Goal: Obtain resource: Download file/media

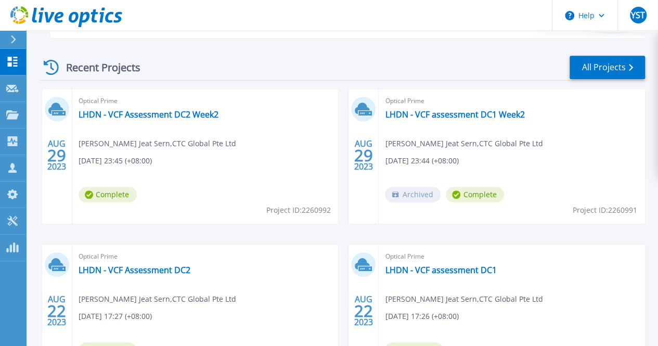
scroll to position [260, 0]
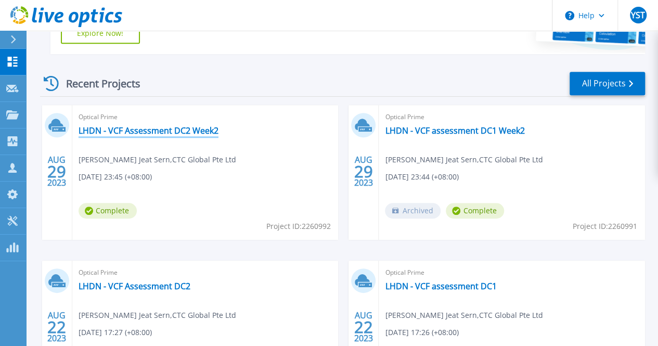
click at [206, 130] on link "LHDN - VCF Assessment DC2 Week2" at bounding box center [149, 130] width 140 height 10
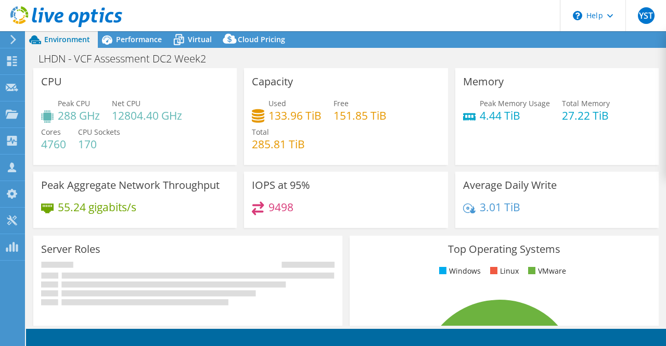
select select "[GEOGRAPHIC_DATA]"
select select "USD"
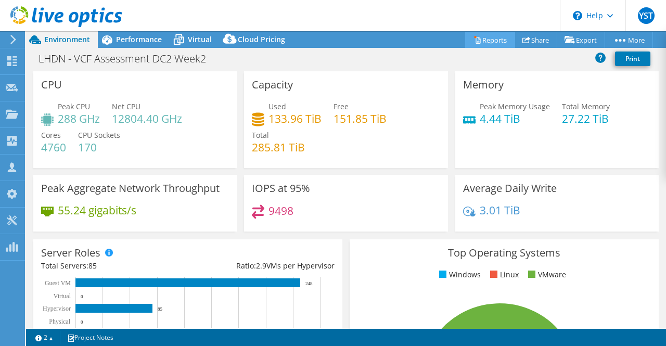
click at [494, 38] on link "Reports" at bounding box center [490, 40] width 50 height 16
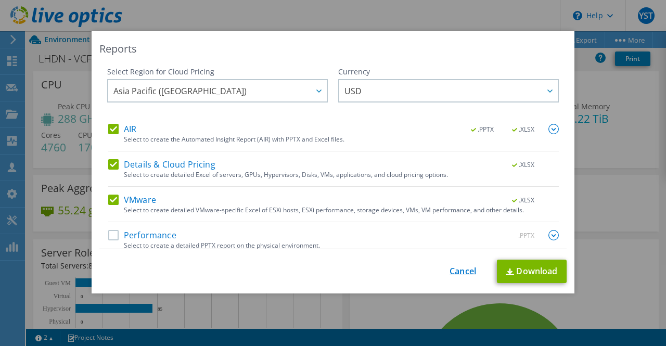
click at [466, 267] on link "Cancel" at bounding box center [463, 271] width 27 height 10
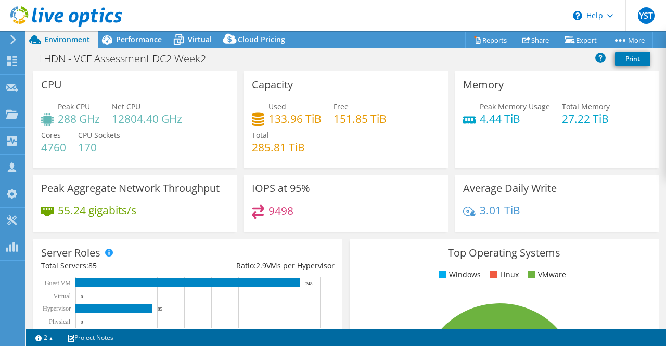
click at [327, 58] on div "LHDN - VCF Assessment DC2 Week2 Print" at bounding box center [346, 58] width 640 height 19
click at [496, 40] on link "Reports" at bounding box center [490, 40] width 50 height 16
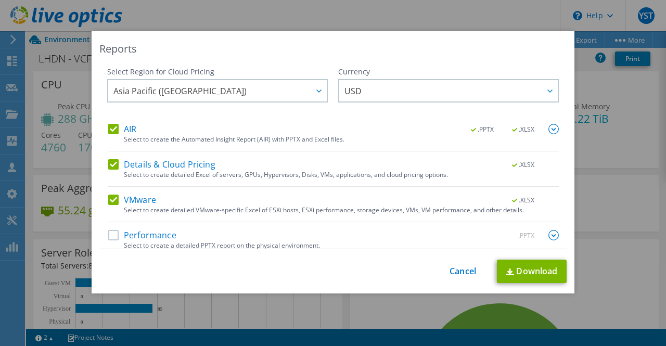
scroll to position [7, 0]
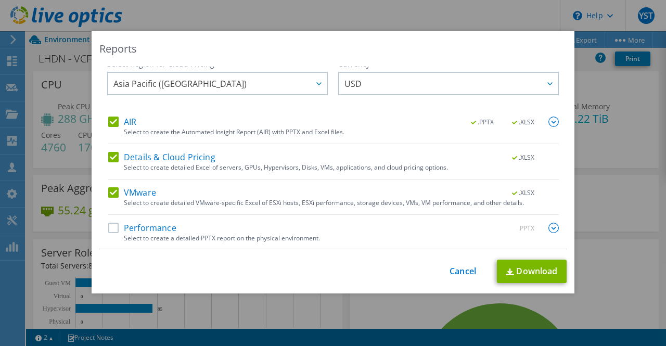
click at [110, 230] on label "Performance" at bounding box center [142, 228] width 68 height 10
click at [0, 0] on input "Performance" at bounding box center [0, 0] width 0 height 0
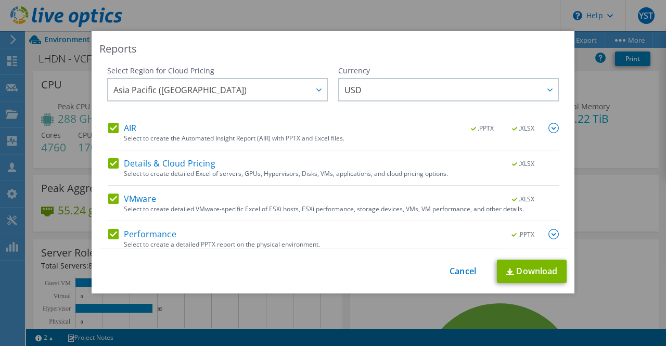
scroll to position [0, 0]
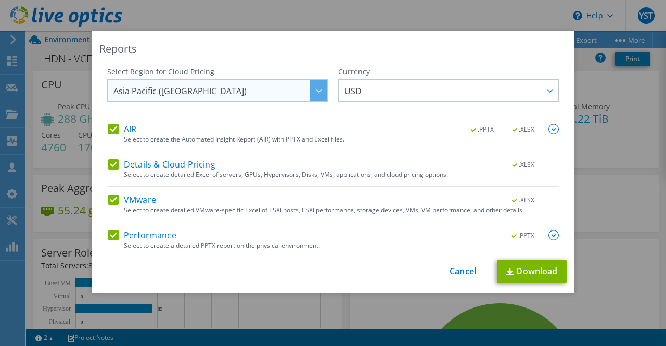
click at [257, 92] on span "Asia Pacific ([GEOGRAPHIC_DATA])" at bounding box center [219, 90] width 213 height 21
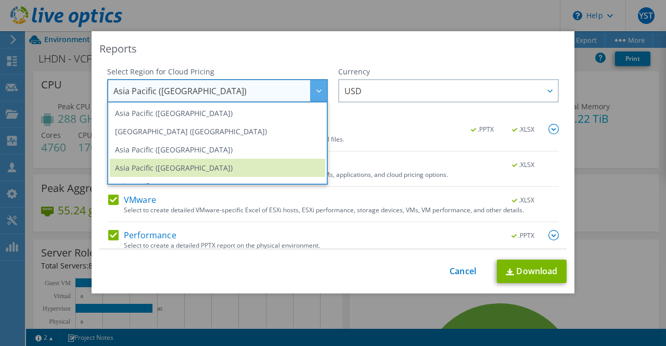
click at [294, 52] on div "Reports" at bounding box center [332, 49] width 467 height 15
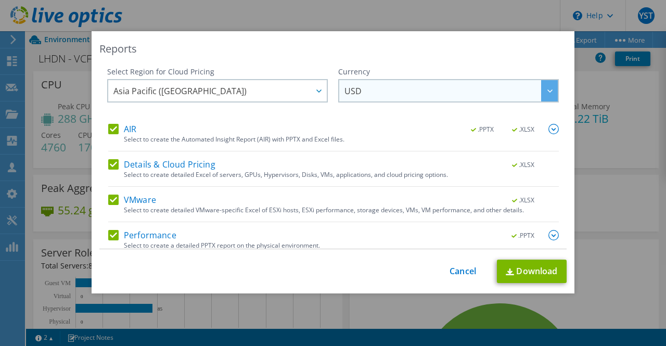
click at [387, 88] on span "USD" at bounding box center [450, 90] width 213 height 21
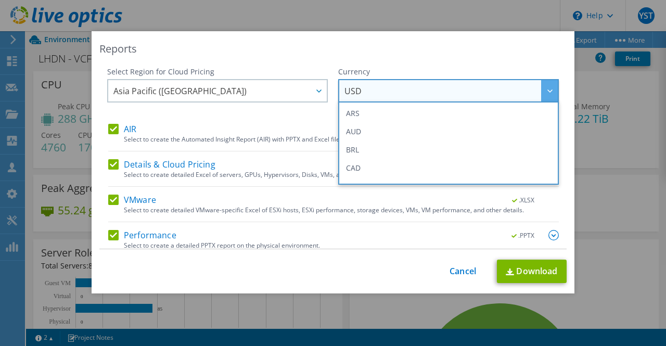
click at [392, 59] on div "Reports Select Region for Cloud Pricing Asia Pacific ([GEOGRAPHIC_DATA]) [GEOGR…" at bounding box center [333, 162] width 483 height 262
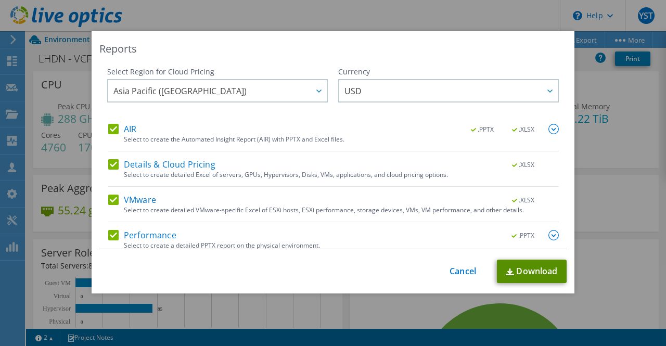
click at [514, 271] on link "Download" at bounding box center [532, 271] width 70 height 23
click at [455, 270] on link "Cancel" at bounding box center [463, 271] width 27 height 10
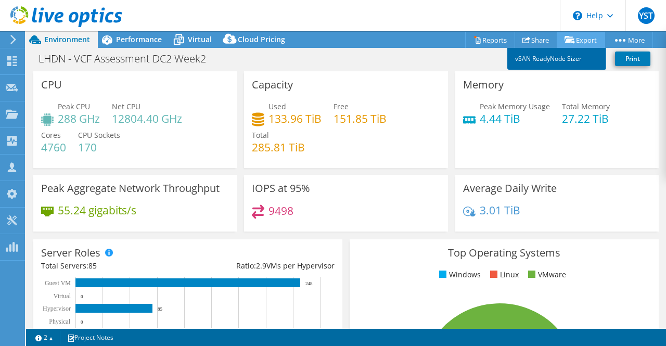
click at [569, 56] on link "vSAN ReadyNode Sizer" at bounding box center [556, 59] width 99 height 22
